Goal: Communication & Community: Answer question/provide support

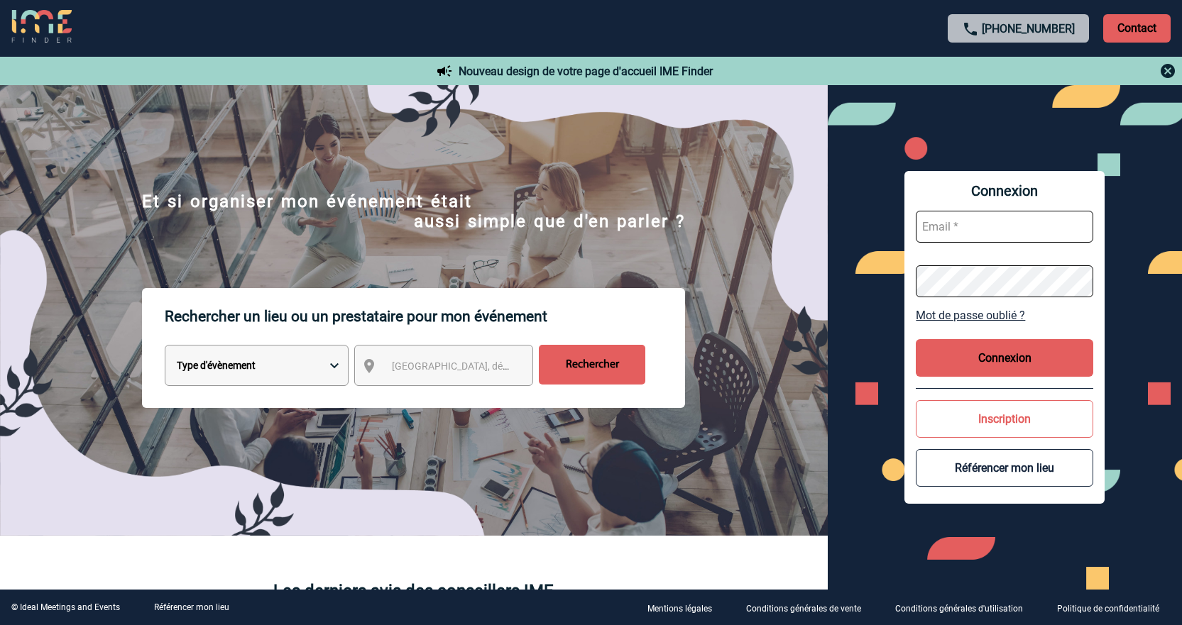
type input "jnetobogalho@ime-groupe.com"
click at [1046, 356] on button "Connexion" at bounding box center [1003, 358] width 177 height 38
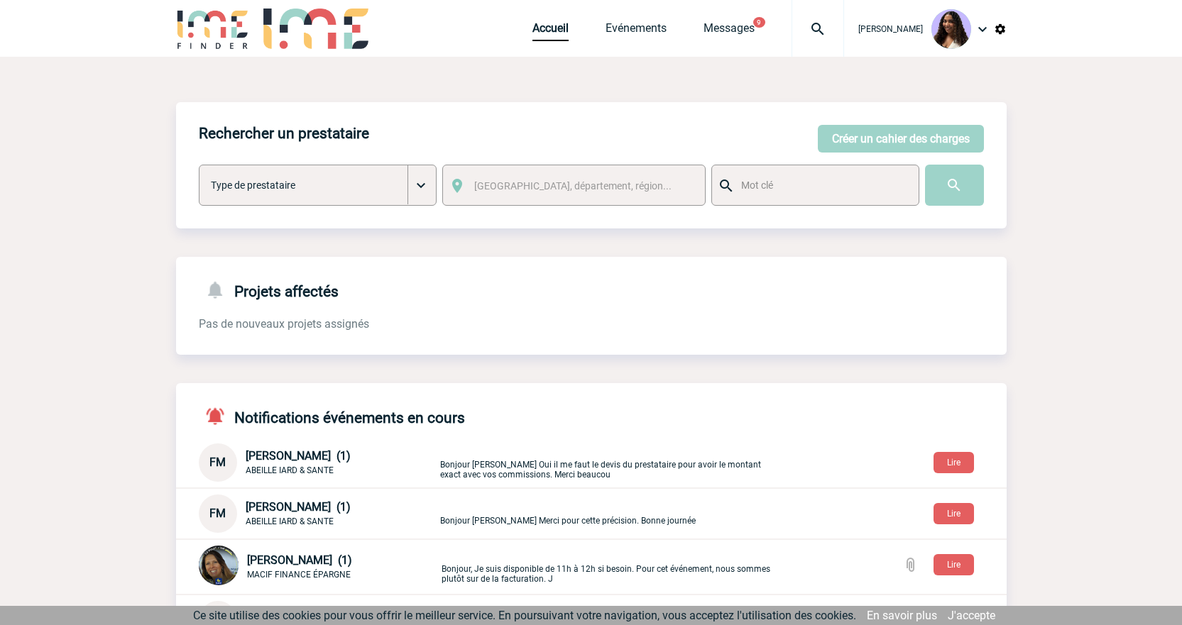
click at [571, 480] on div "FM Florence MATHIEU (1) ABEILLE IARD & SANTE 15/10/2025 à 15:53 Bonjour Jessica…" at bounding box center [591, 463] width 830 height 38
click at [528, 468] on p "Bonjour Jessica Oui il me faut le devis du prestataire pour avoir le montant ex…" at bounding box center [607, 462] width 334 height 33
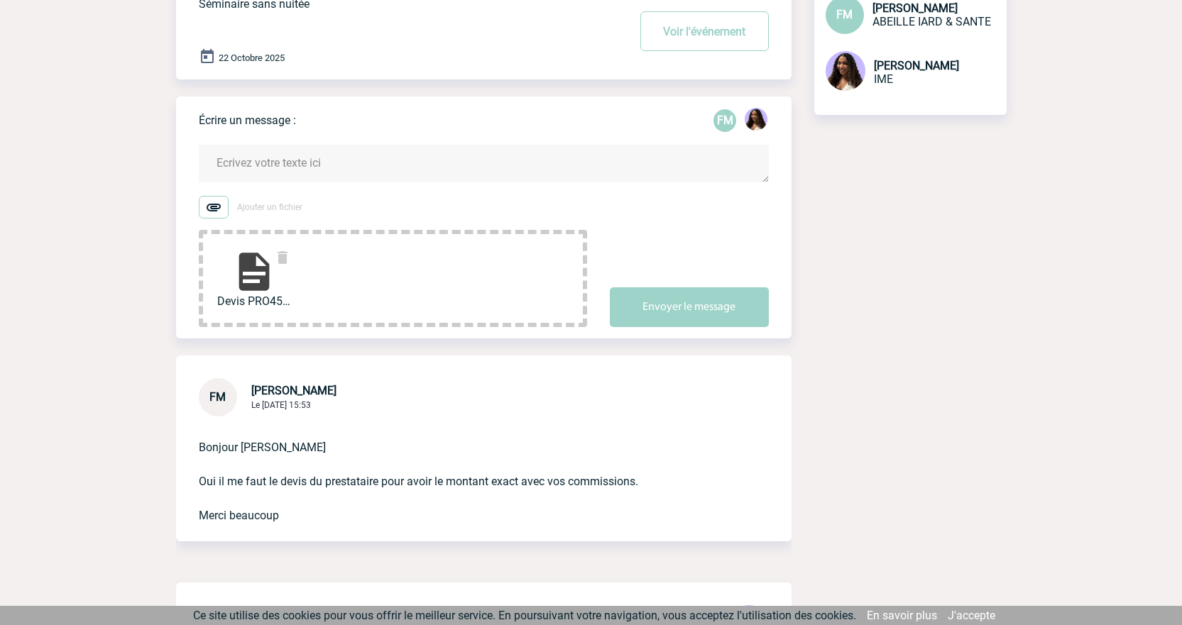
scroll to position [132, 0]
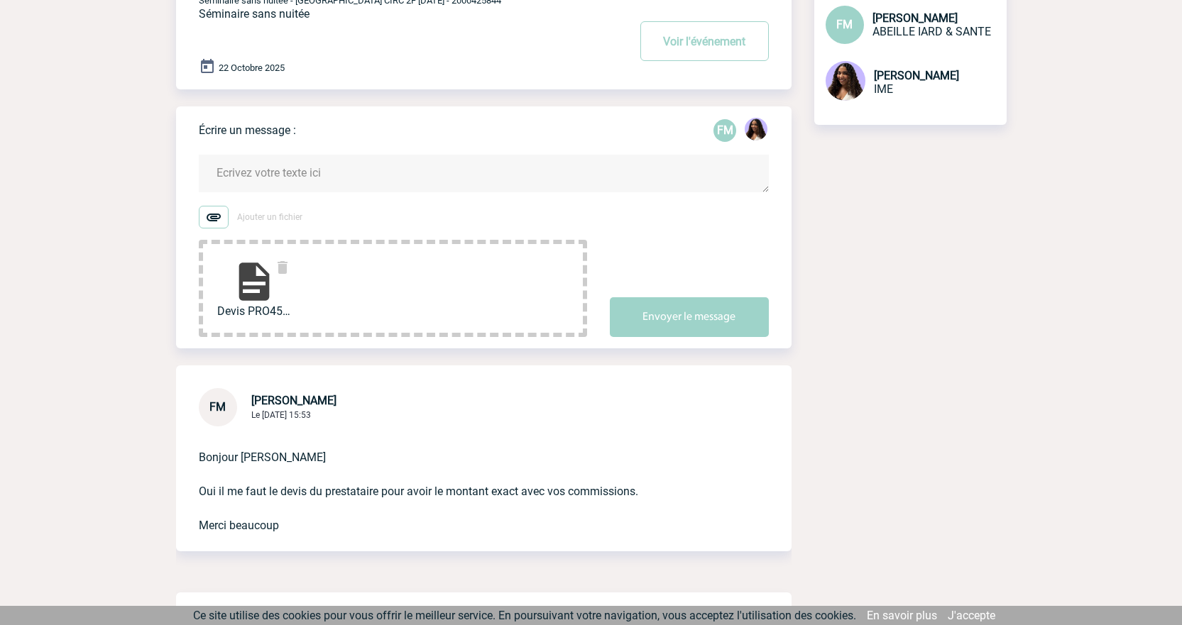
click at [280, 172] on textarea at bounding box center [484, 174] width 570 height 38
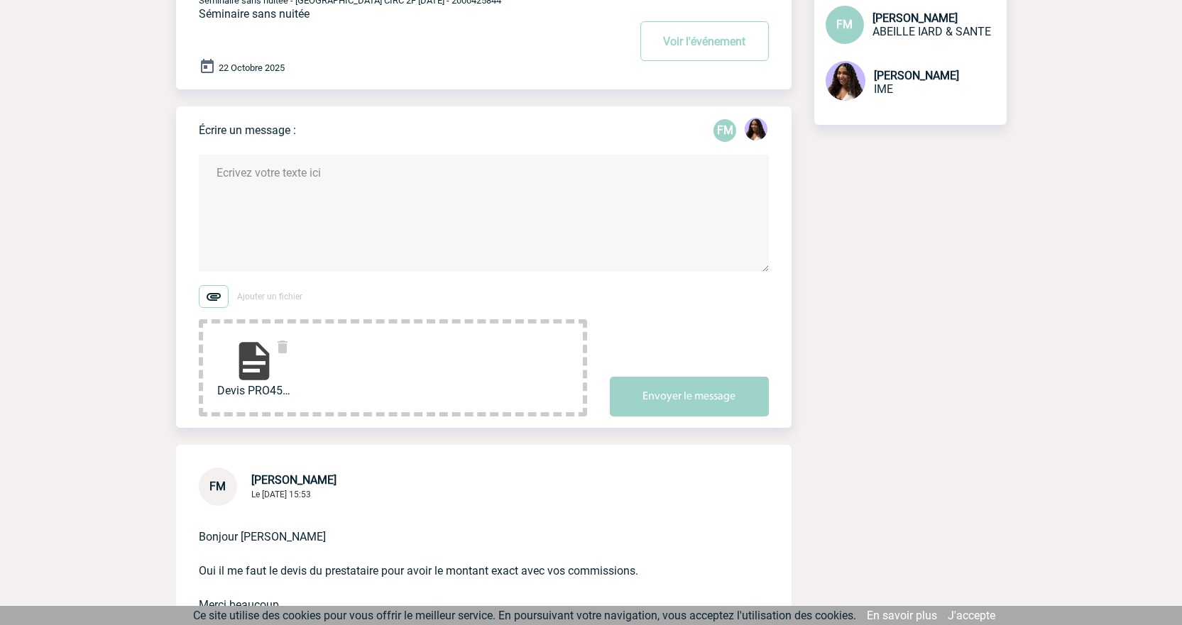
type textarea "V"
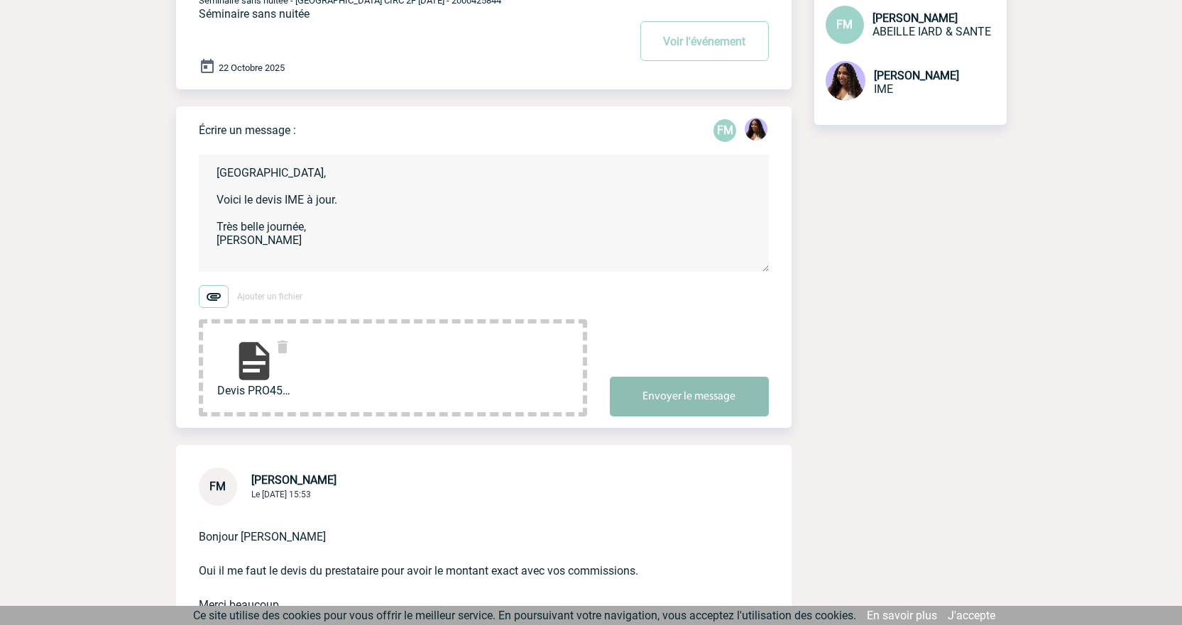
type textarea "[GEOGRAPHIC_DATA], Voici le devis IME à jour. Très belle journée, [PERSON_NAME]"
click at [671, 412] on button "Envoyer le message" at bounding box center [689, 397] width 159 height 40
